Goal: Navigation & Orientation: Go to known website

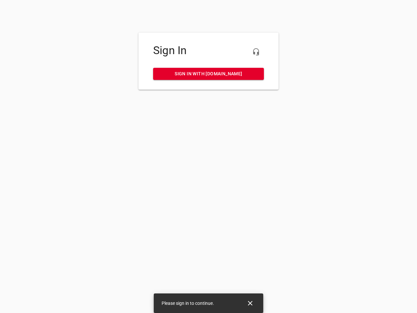
click at [256, 52] on icon "button" at bounding box center [256, 52] width 8 height 8
click at [250, 303] on icon "Close" at bounding box center [250, 303] width 5 height 5
